Goal: Book appointment/travel/reservation

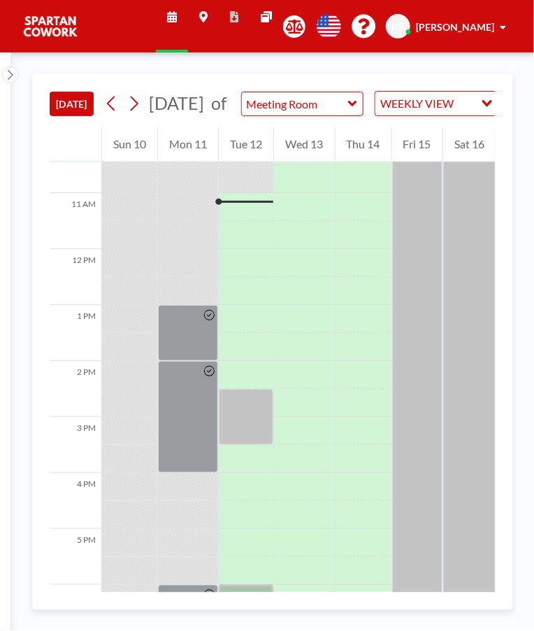
scroll to position [587, 0]
click at [257, 415] on div at bounding box center [246, 414] width 55 height 56
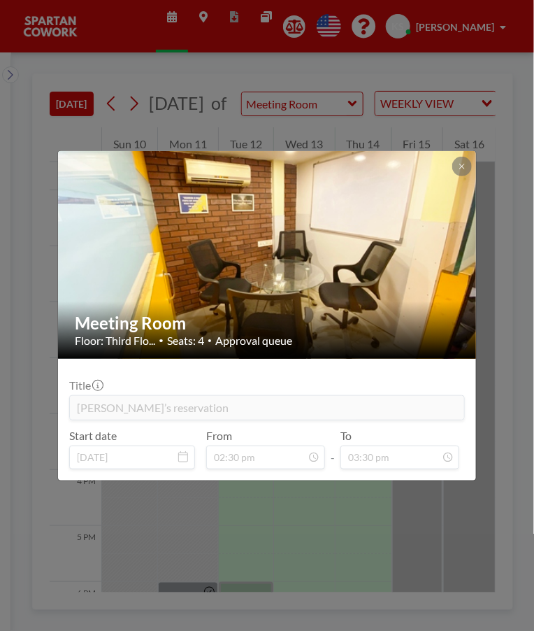
click at [401, 522] on div "Meeting Room Floor: Third Flo... • Seats: 4 • Approval queue Title Raza’s reser…" at bounding box center [267, 315] width 534 height 631
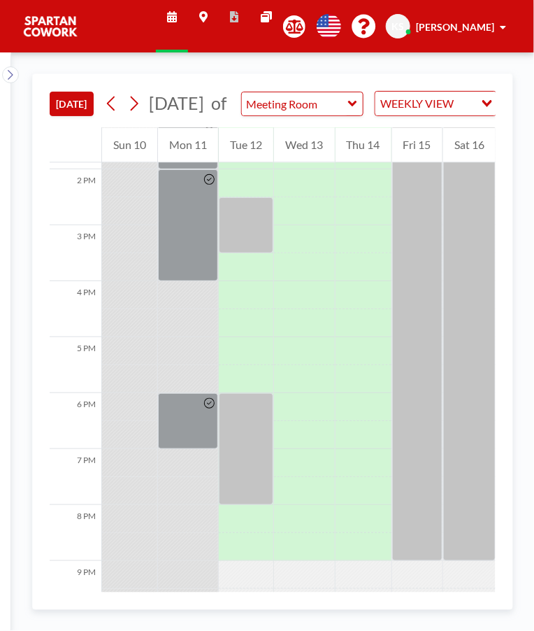
scroll to position [740, 0]
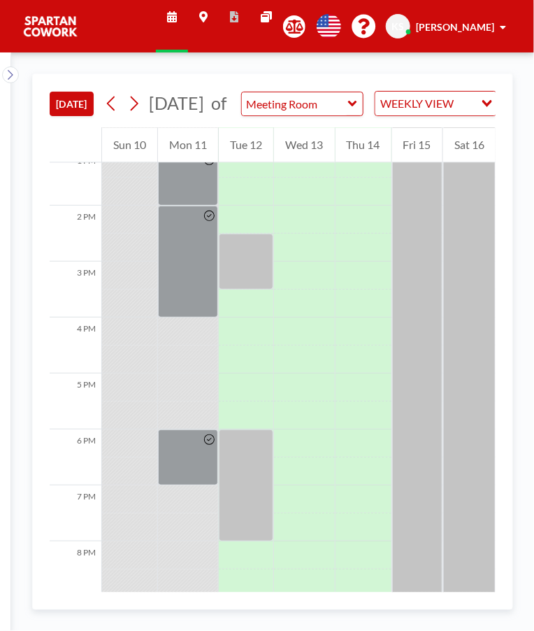
click at [262, 450] on div at bounding box center [246, 485] width 55 height 112
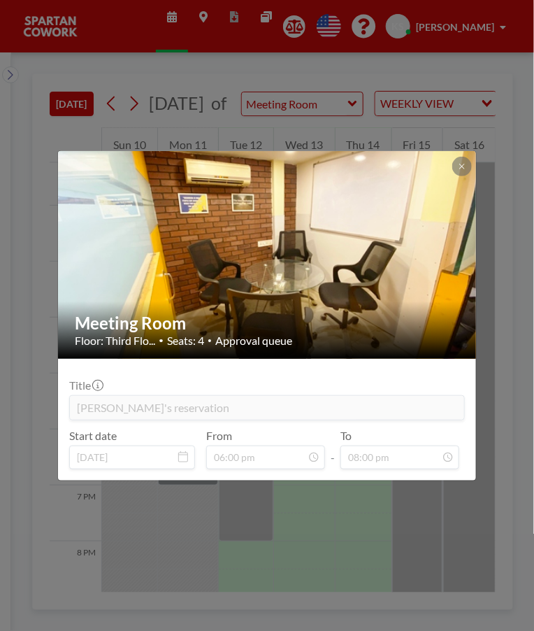
click at [365, 506] on div "Meeting Room Floor: Third Flo... • Seats: 4 • Approval queue Title [PERSON_NAME…" at bounding box center [267, 315] width 534 height 631
